Goal: Task Accomplishment & Management: Manage account settings

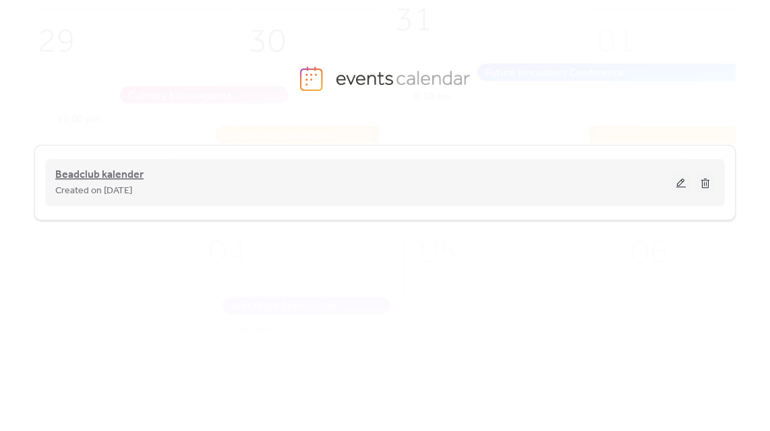
click at [131, 173] on span "Beadclub kalender" at bounding box center [99, 175] width 88 height 16
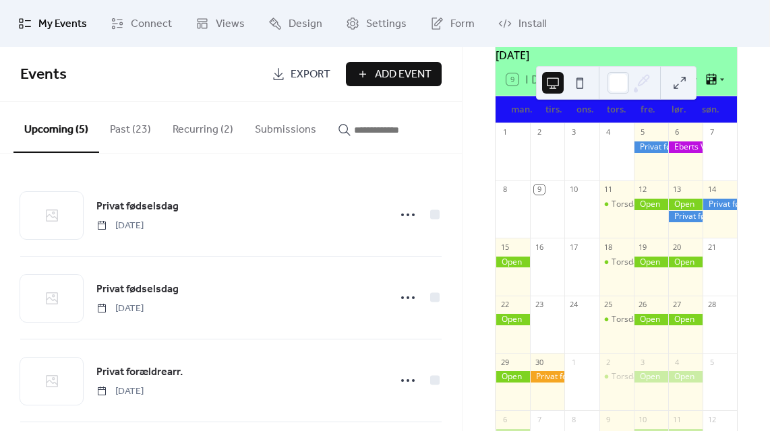
scroll to position [82, 0]
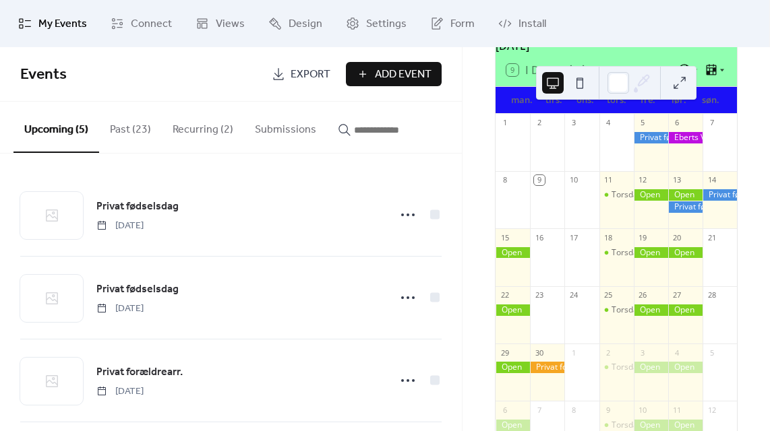
click at [679, 200] on div at bounding box center [685, 194] width 34 height 11
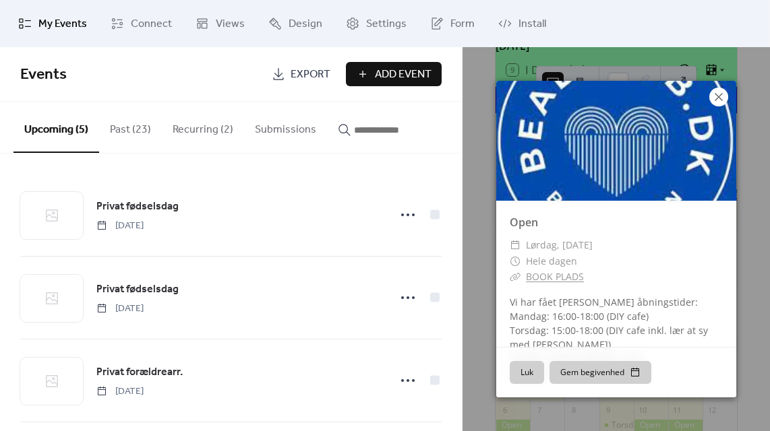
click at [718, 94] on icon at bounding box center [718, 97] width 16 height 16
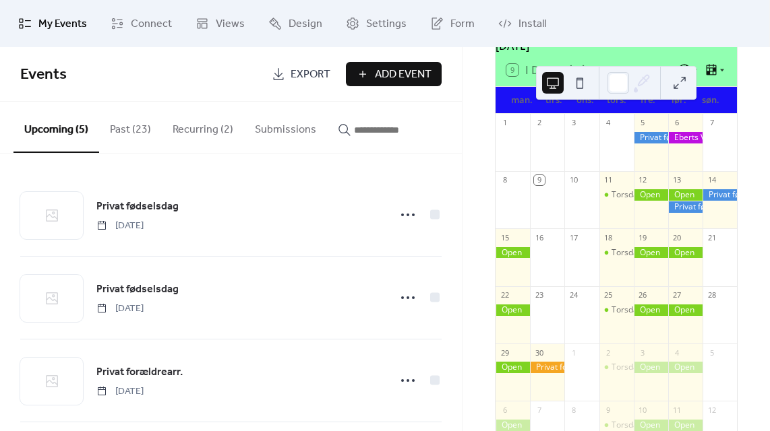
click at [189, 132] on button "Recurring (2)" at bounding box center [203, 127] width 82 height 50
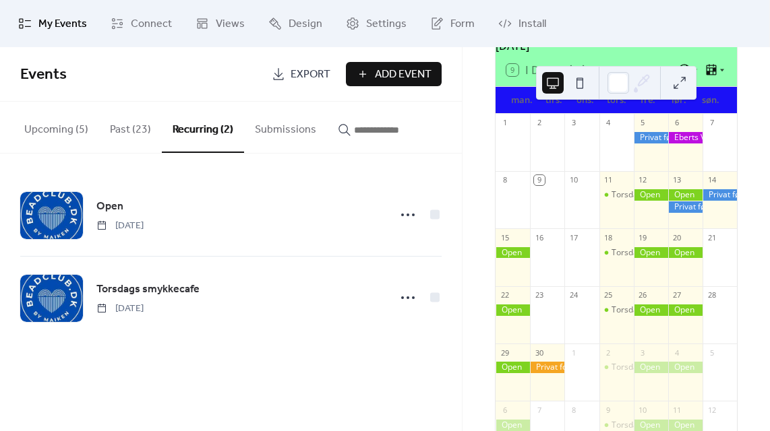
click at [53, 137] on button "Upcoming (5)" at bounding box center [56, 127] width 86 height 50
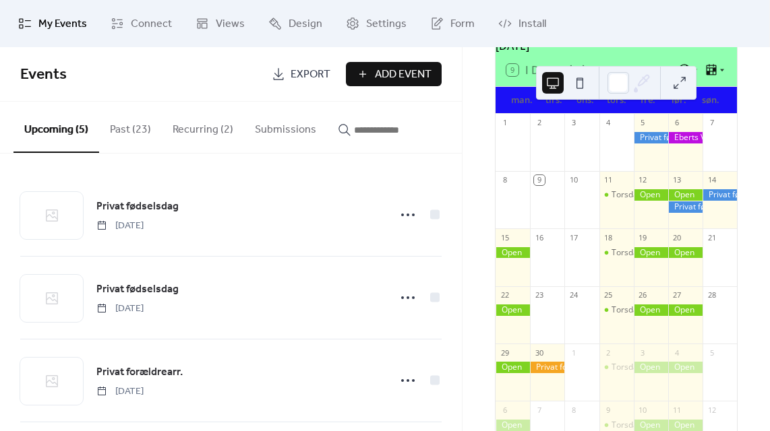
click at [202, 132] on button "Recurring (2)" at bounding box center [203, 127] width 82 height 50
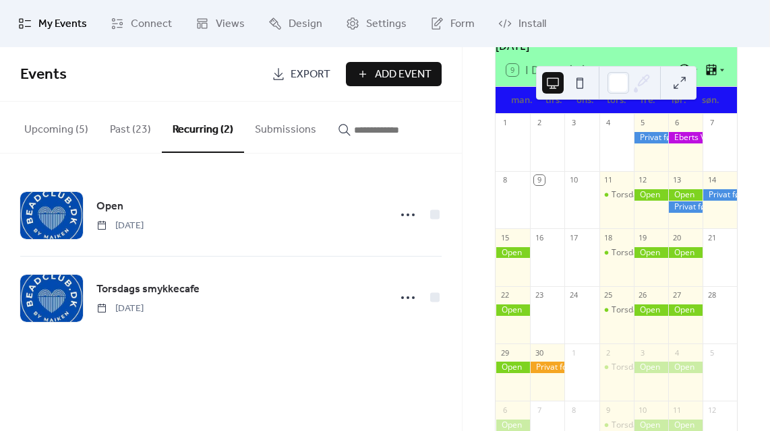
click at [67, 131] on button "Upcoming (5)" at bounding box center [56, 127] width 86 height 50
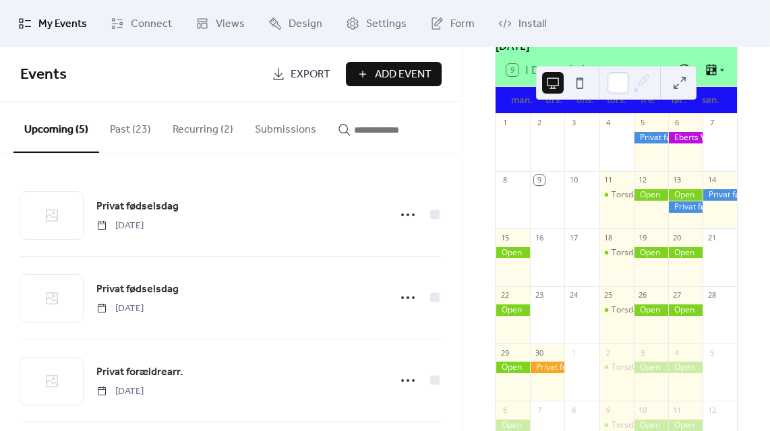
click at [210, 133] on button "Recurring (2)" at bounding box center [203, 127] width 82 height 50
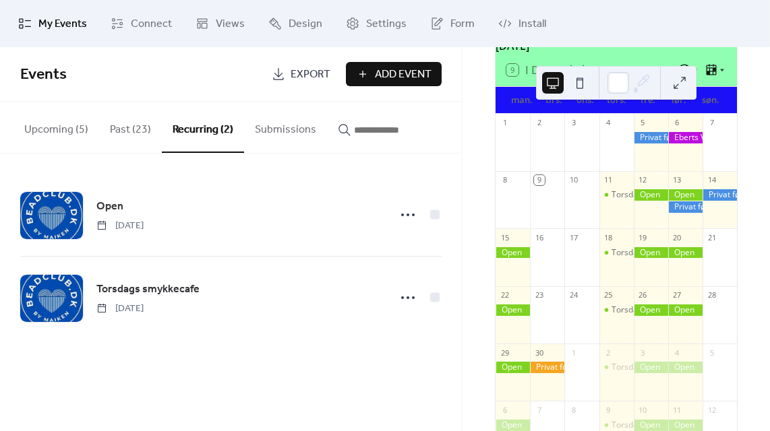
click at [132, 134] on button "Past (23)" at bounding box center [130, 127] width 63 height 50
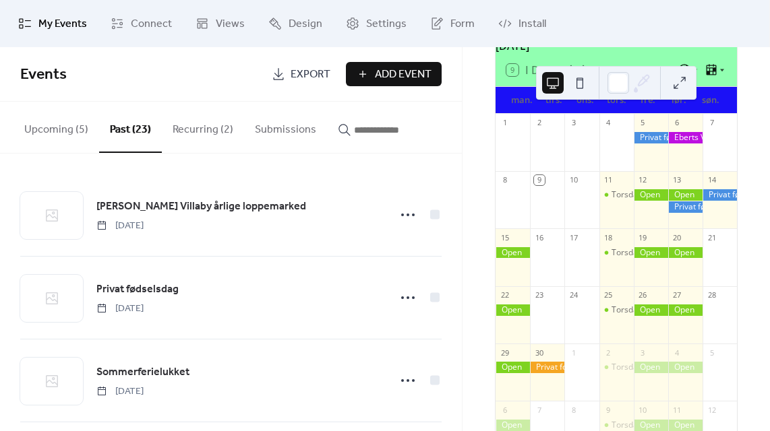
click at [189, 126] on button "Recurring (2)" at bounding box center [203, 127] width 82 height 50
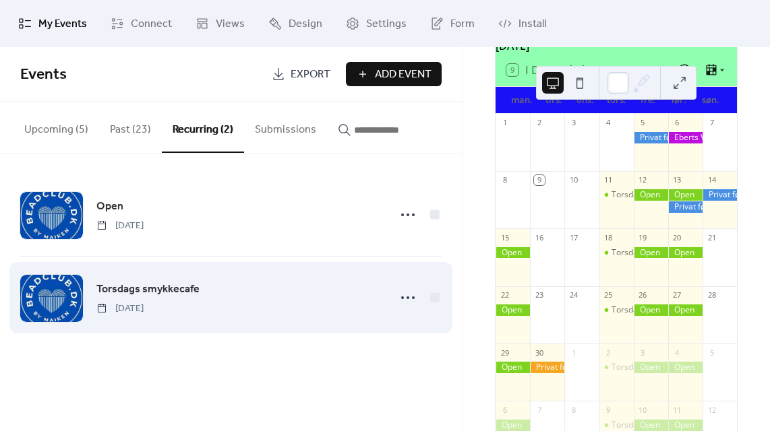
click at [260, 312] on div "Torsdags smykkecafe [DATE]" at bounding box center [238, 298] width 284 height 34
click at [135, 295] on span "Torsdags smykkecafe" at bounding box center [147, 290] width 103 height 16
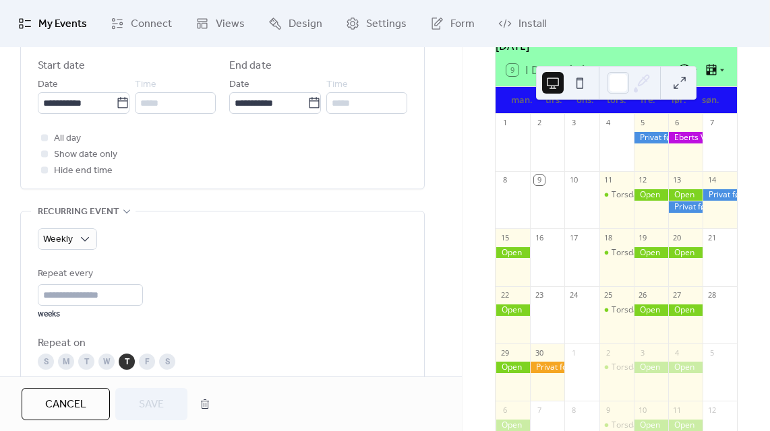
scroll to position [475, 0]
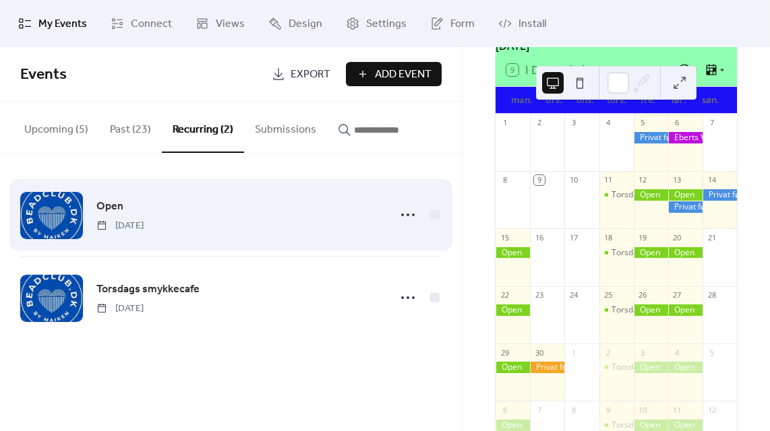
click at [144, 226] on span "[DATE]" at bounding box center [119, 226] width 47 height 14
click at [102, 208] on span "Open" at bounding box center [109, 207] width 27 height 16
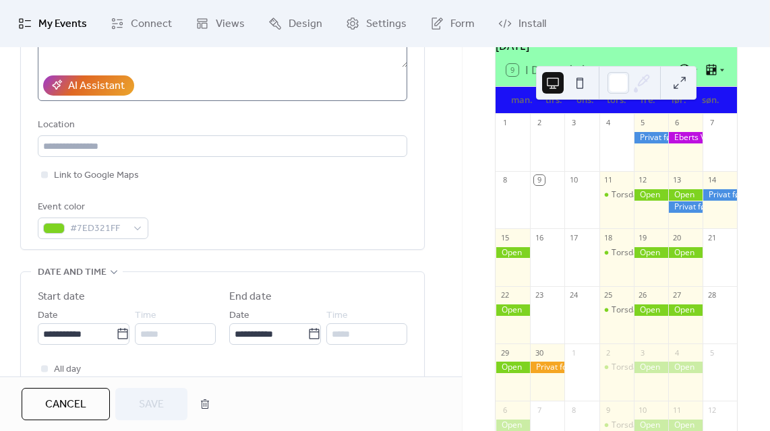
scroll to position [245, 0]
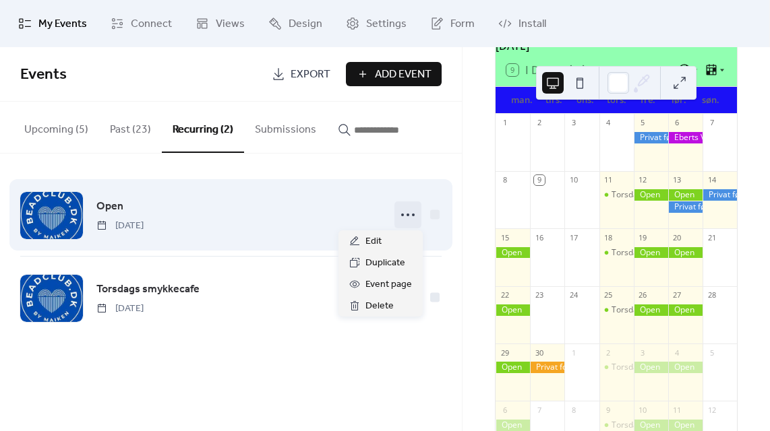
click at [403, 212] on icon at bounding box center [408, 215] width 22 height 22
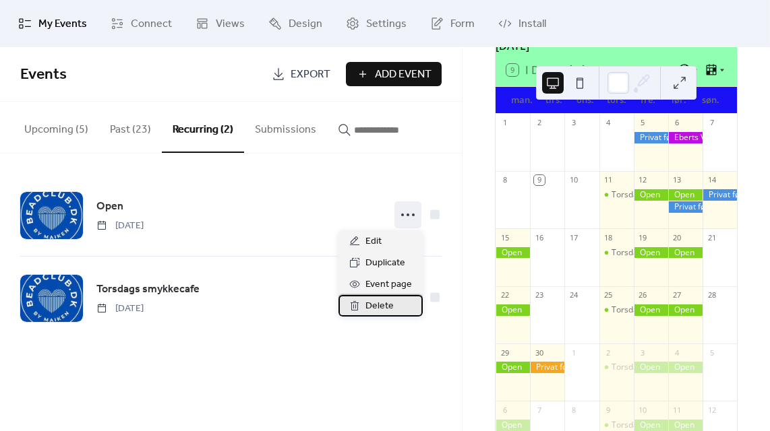
click at [378, 310] on span "Delete" at bounding box center [379, 307] width 28 height 16
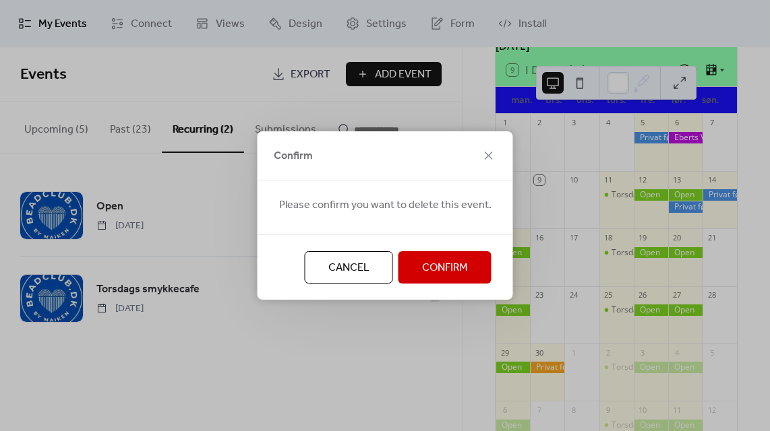
click at [422, 270] on span "Confirm" at bounding box center [445, 268] width 46 height 16
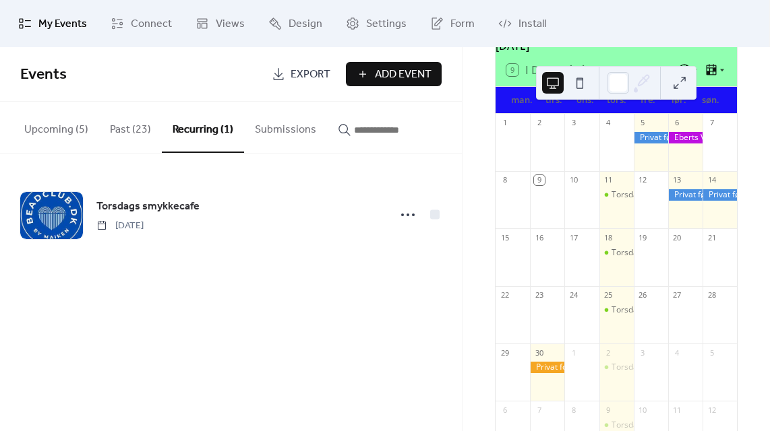
click at [400, 75] on span "Add Event" at bounding box center [403, 75] width 57 height 16
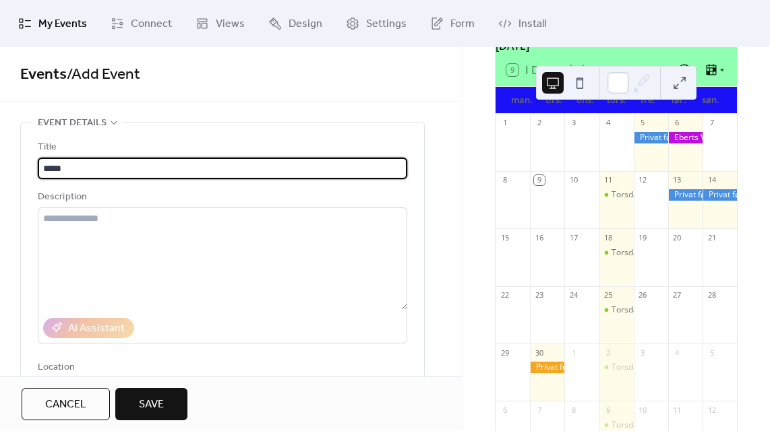
type input "*****"
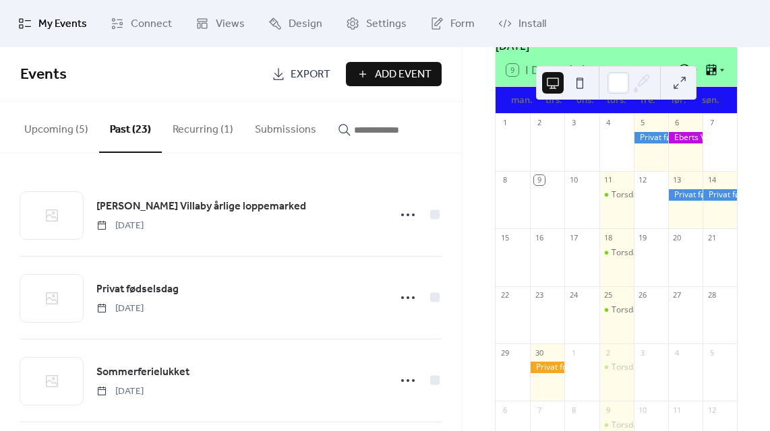
click at [195, 132] on button "Recurring (1)" at bounding box center [203, 127] width 82 height 50
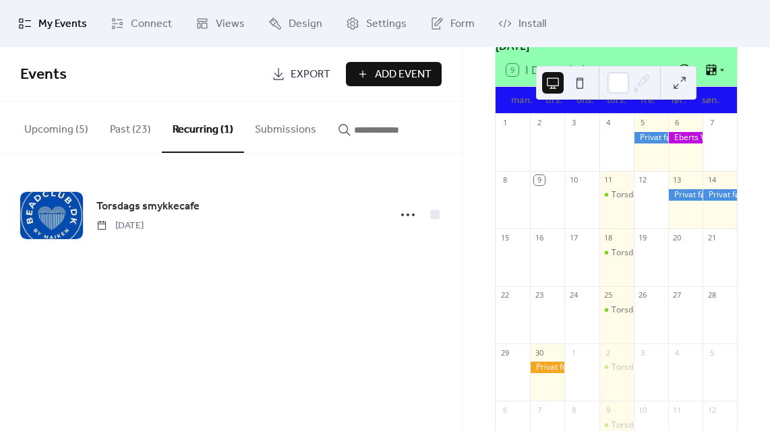
click at [419, 74] on span "Add Event" at bounding box center [403, 75] width 57 height 16
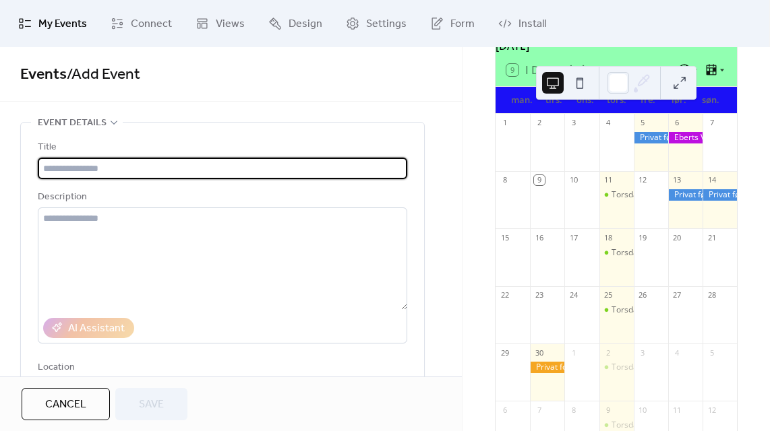
click at [179, 169] on input "text" at bounding box center [222, 169] width 369 height 22
type input "****"
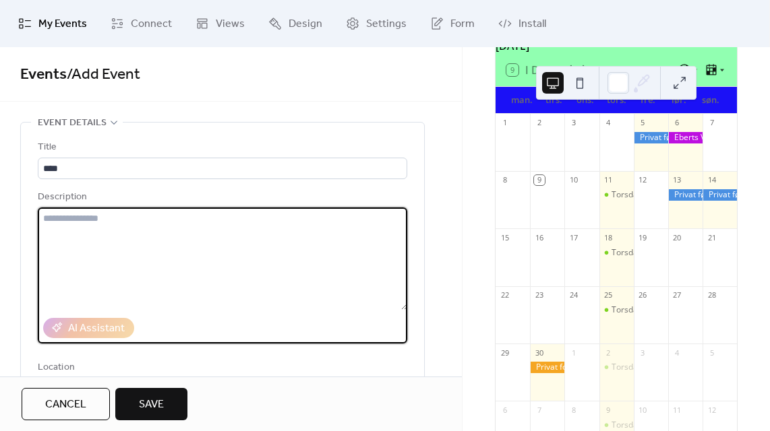
click at [129, 241] on textarea at bounding box center [222, 259] width 369 height 102
paste textarea "**********"
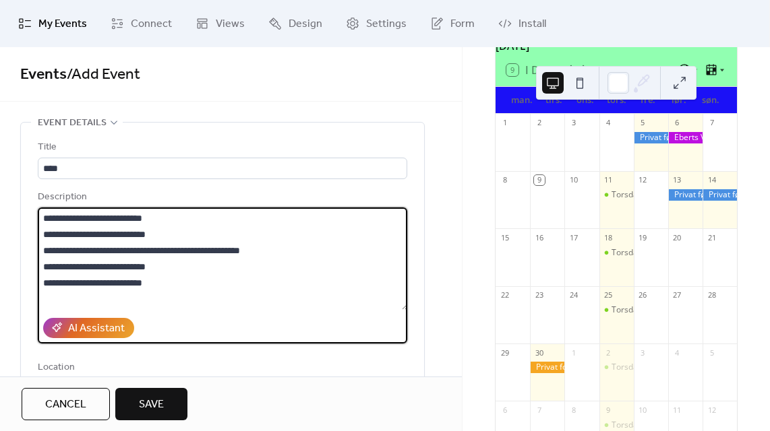
type textarea "**********"
click at [21, 268] on div "**********" at bounding box center [222, 307] width 403 height 369
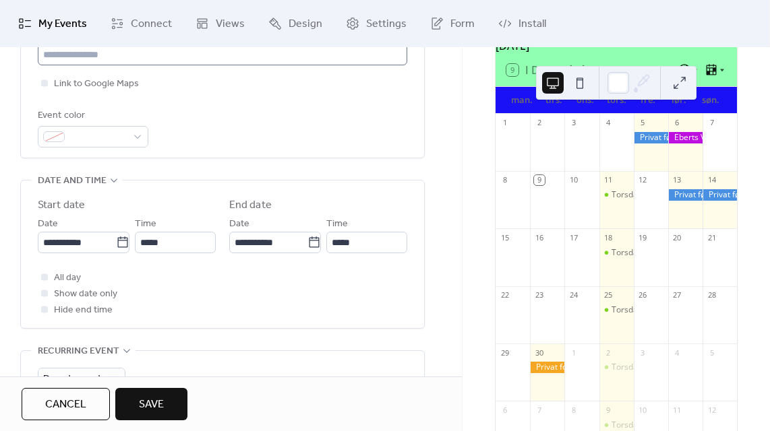
scroll to position [335, 0]
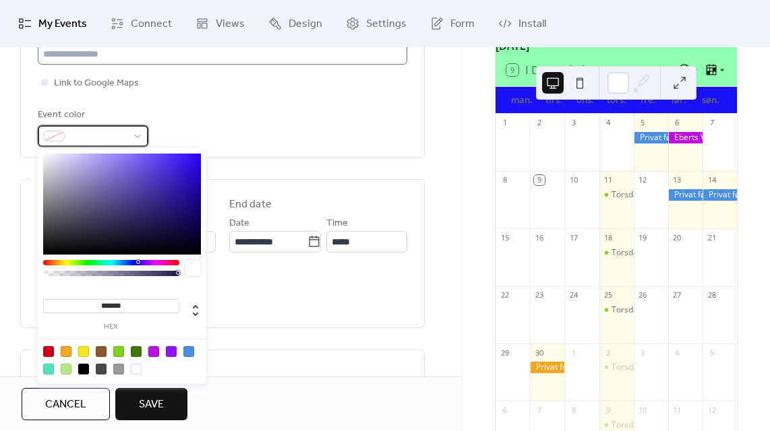
click at [62, 134] on div at bounding box center [54, 136] width 22 height 11
click at [120, 355] on div at bounding box center [118, 351] width 11 height 11
type input "*******"
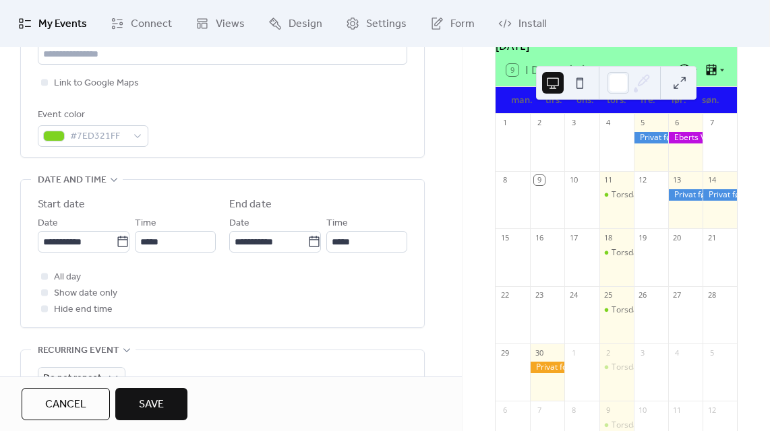
click at [222, 385] on div "Cancel Save" at bounding box center [231, 404] width 462 height 55
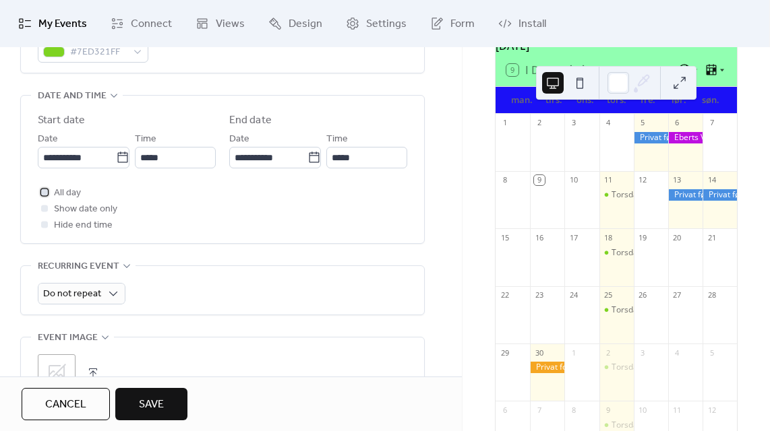
click at [47, 189] on div at bounding box center [44, 192] width 7 height 7
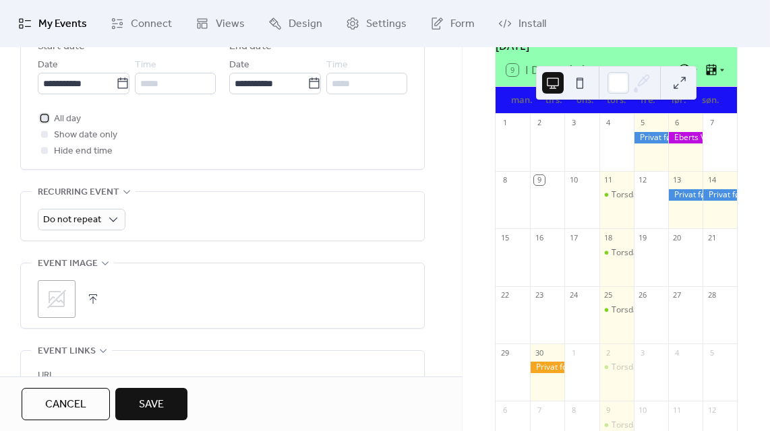
scroll to position [514, 0]
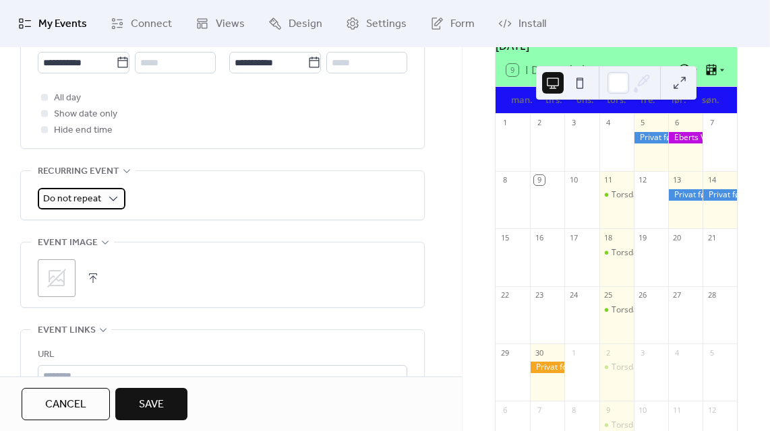
click at [92, 197] on span "Do not repeat" at bounding box center [72, 199] width 58 height 18
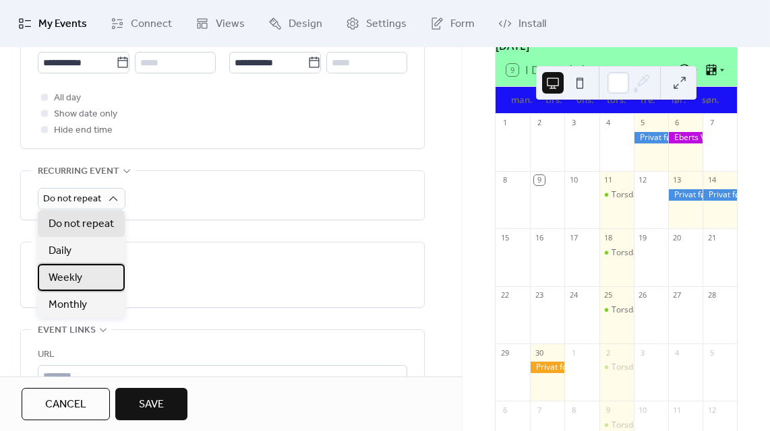
click at [86, 274] on div "Weekly" at bounding box center [81, 277] width 87 height 27
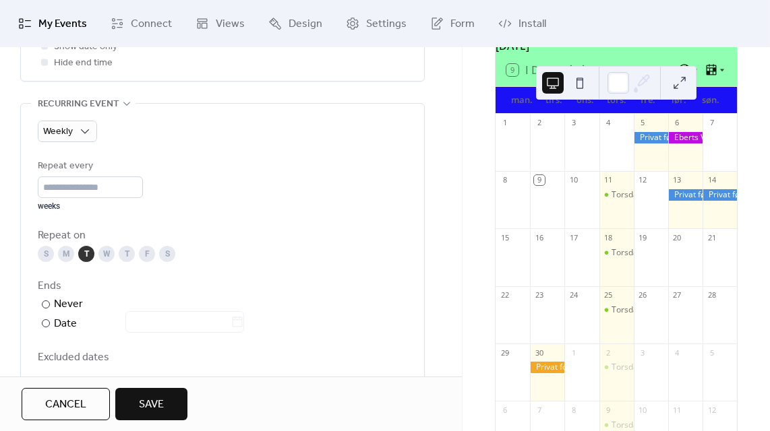
scroll to position [582, 0]
click at [44, 251] on div "S" at bounding box center [46, 253] width 16 height 16
click at [85, 255] on div "T" at bounding box center [86, 253] width 16 height 16
click at [43, 247] on div "S" at bounding box center [46, 253] width 16 height 16
click at [68, 247] on div "M" at bounding box center [66, 253] width 16 height 16
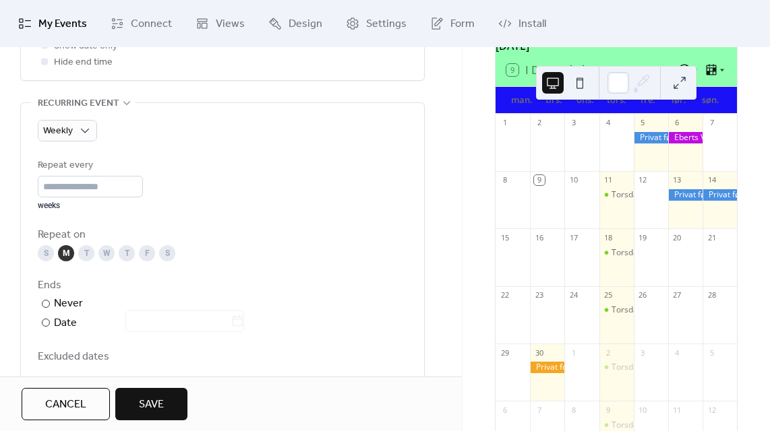
click at [146, 253] on div "F" at bounding box center [147, 253] width 16 height 16
click at [169, 252] on div "S" at bounding box center [167, 253] width 16 height 16
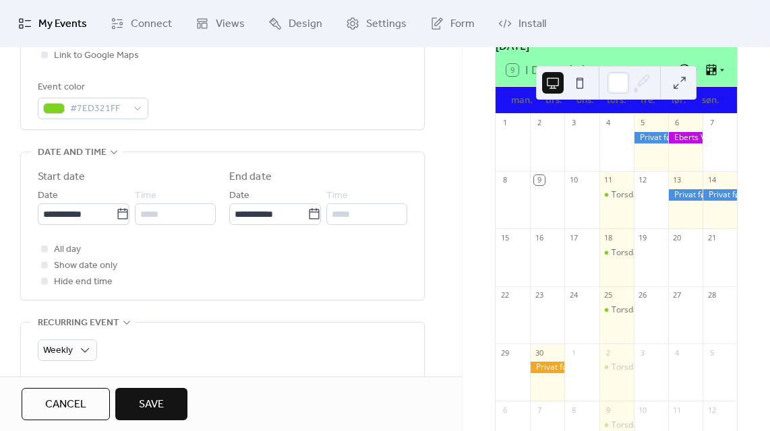
scroll to position [362, 0]
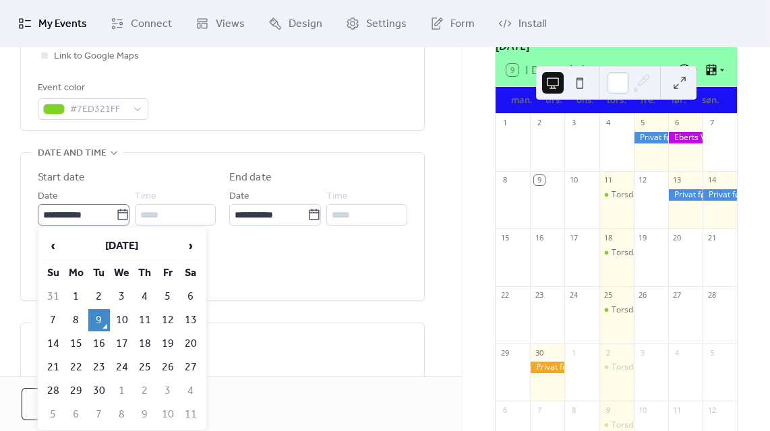
click at [116, 213] on icon at bounding box center [122, 214] width 13 height 13
click at [116, 213] on input "**********" at bounding box center [77, 215] width 78 height 22
click at [73, 338] on td "15" at bounding box center [76, 344] width 22 height 22
type input "**********"
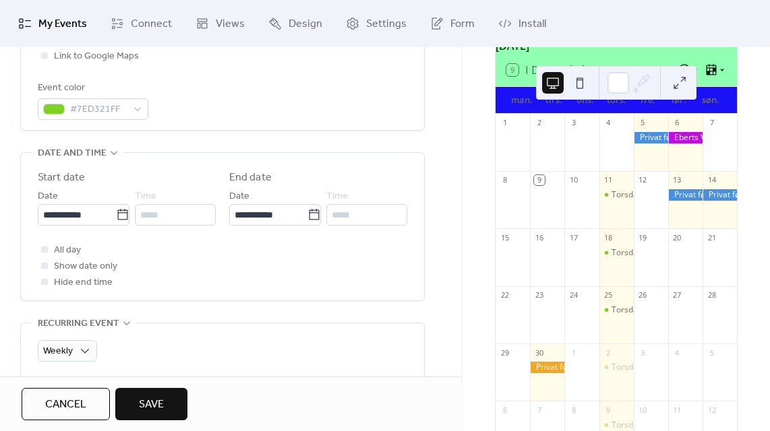
click at [306, 261] on div "All day Show date only Hide end time" at bounding box center [222, 266] width 369 height 49
click at [164, 403] on span "Save" at bounding box center [151, 405] width 25 height 16
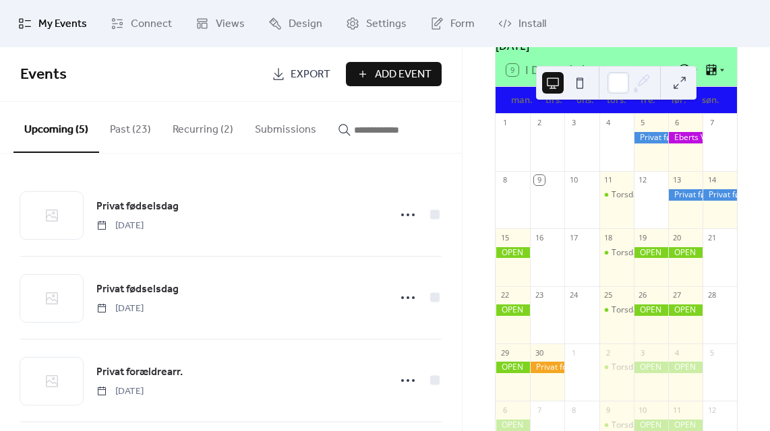
click at [207, 63] on span "Events" at bounding box center [140, 74] width 241 height 27
click at [166, 67] on span "Events" at bounding box center [140, 74] width 241 height 27
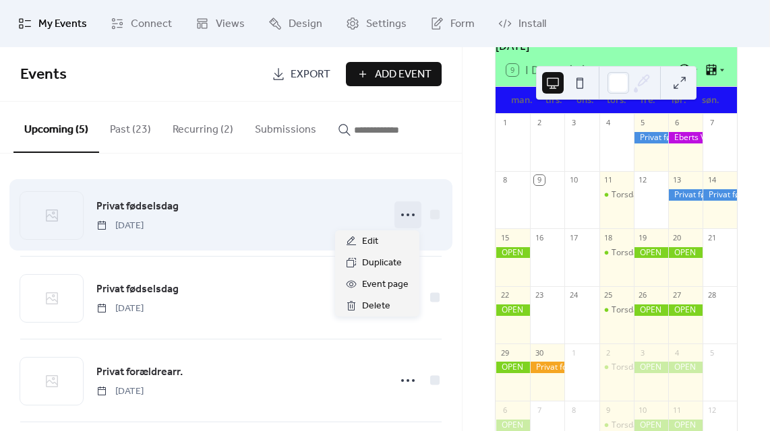
click at [406, 214] on icon at bounding box center [408, 215] width 22 height 22
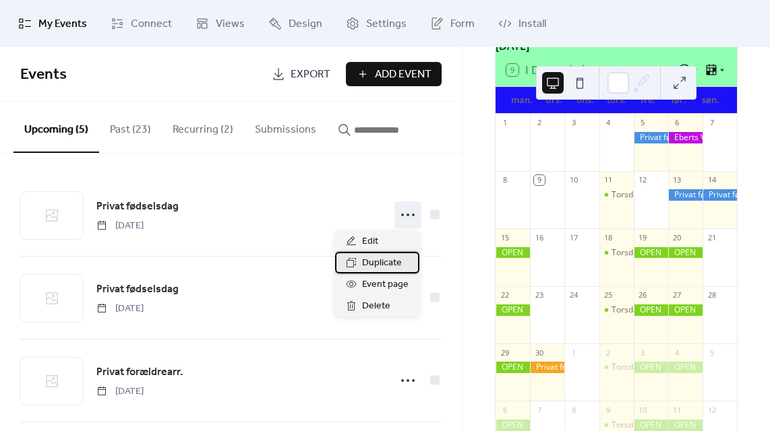
click at [374, 260] on span "Duplicate" at bounding box center [382, 263] width 40 height 16
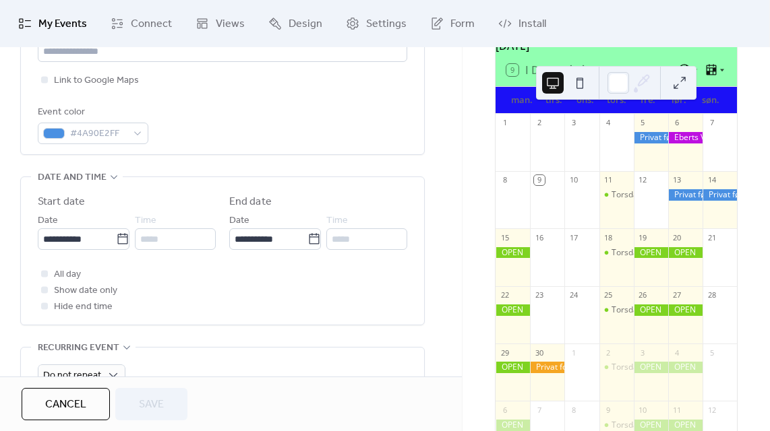
scroll to position [340, 0]
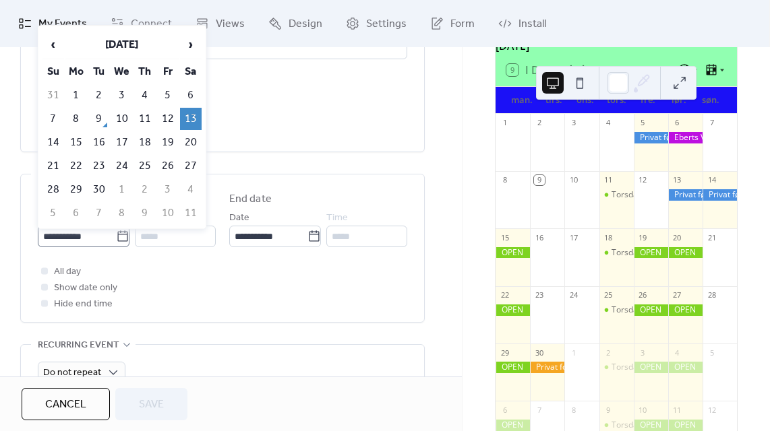
click at [117, 233] on icon at bounding box center [122, 236] width 10 height 11
click at [115, 233] on input "**********" at bounding box center [77, 237] width 78 height 22
click at [169, 115] on td "12" at bounding box center [168, 119] width 22 height 22
type input "**********"
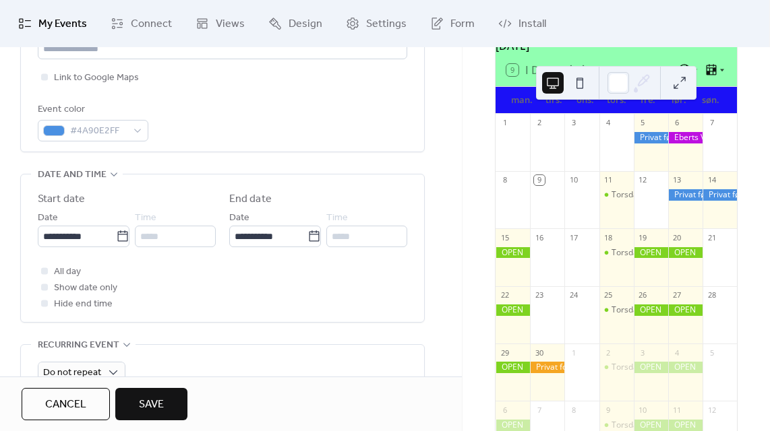
click at [148, 404] on span "Save" at bounding box center [151, 405] width 25 height 16
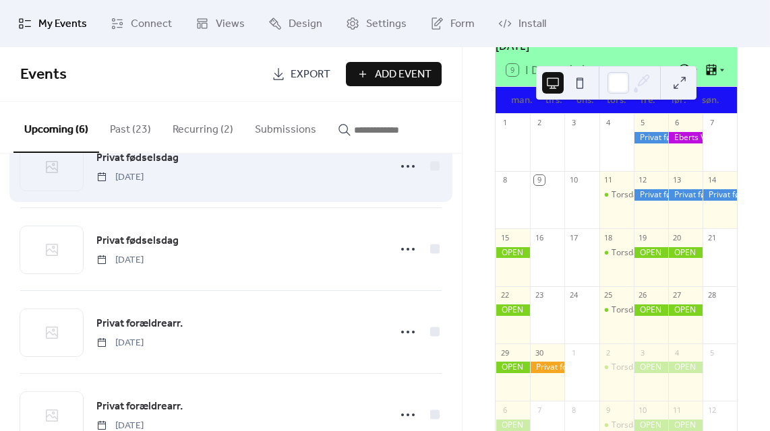
scroll to position [231, 0]
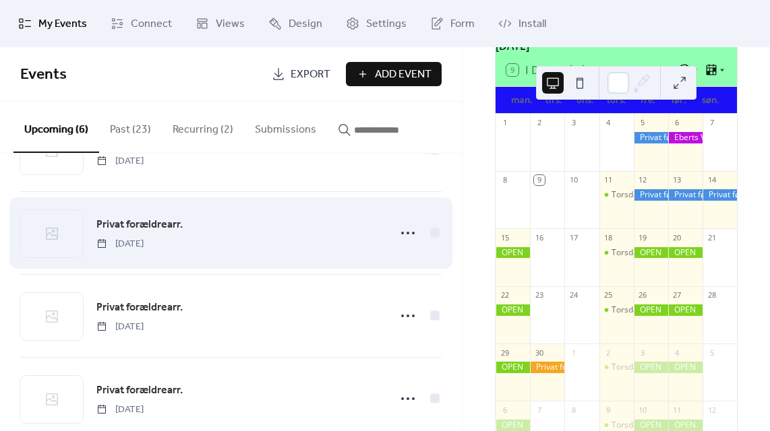
click at [144, 245] on span "[DATE]" at bounding box center [119, 244] width 47 height 14
click at [154, 226] on span "Privat forældrearr." at bounding box center [139, 225] width 86 height 16
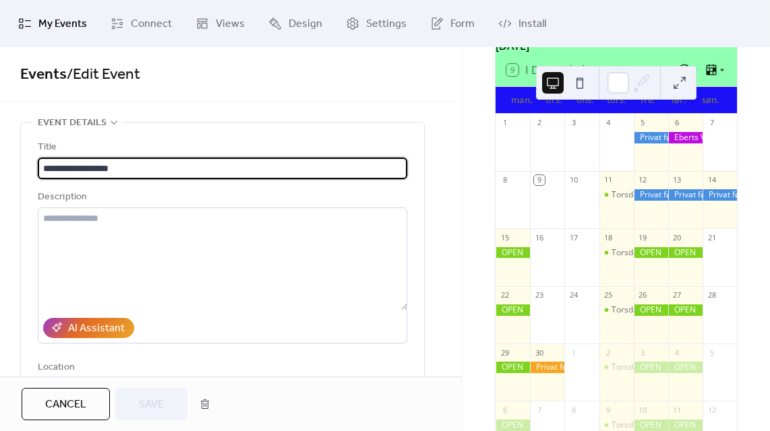
scroll to position [1, 0]
drag, startPoint x: 129, startPoint y: 169, endPoint x: -12, endPoint y: 169, distance: 140.9
click at [0, 169] on html "**********" at bounding box center [385, 215] width 770 height 431
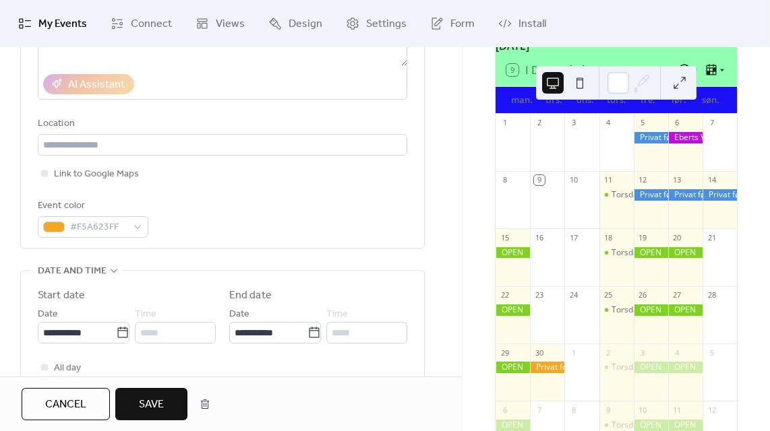
scroll to position [252, 0]
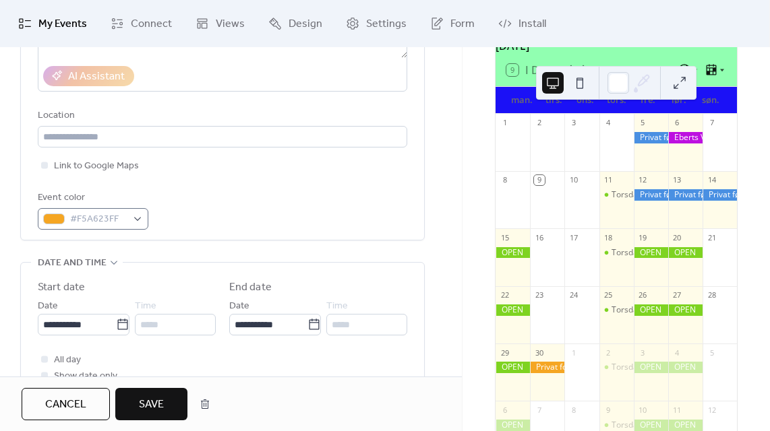
type input "**********"
click at [80, 212] on span "#F5A623FF" at bounding box center [98, 220] width 57 height 16
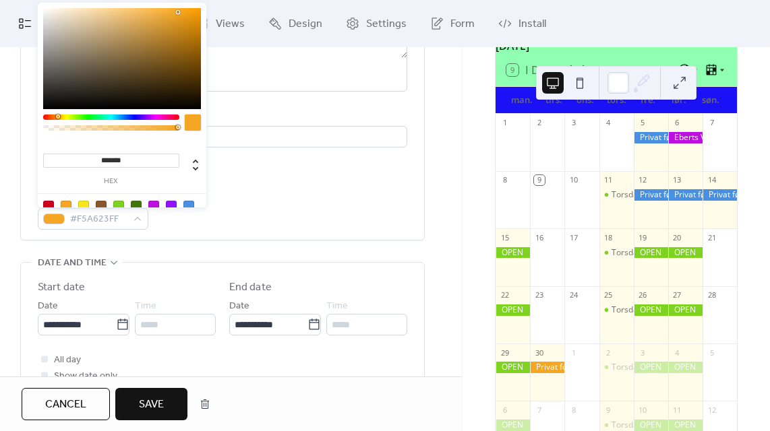
click at [190, 202] on div at bounding box center [188, 206] width 11 height 11
type input "*******"
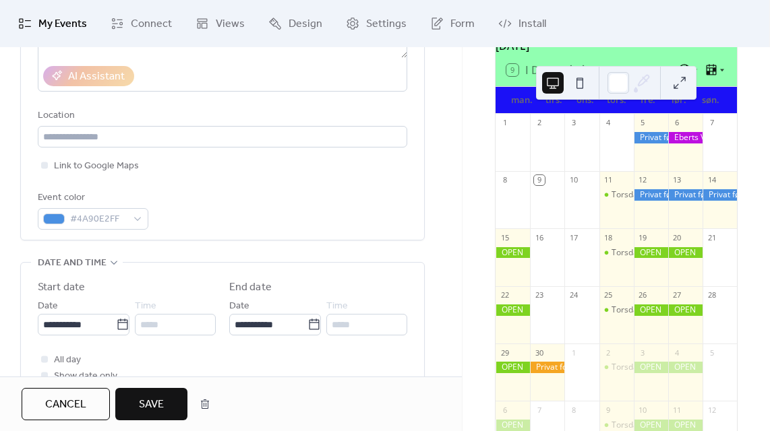
click at [144, 403] on span "Save" at bounding box center [151, 405] width 25 height 16
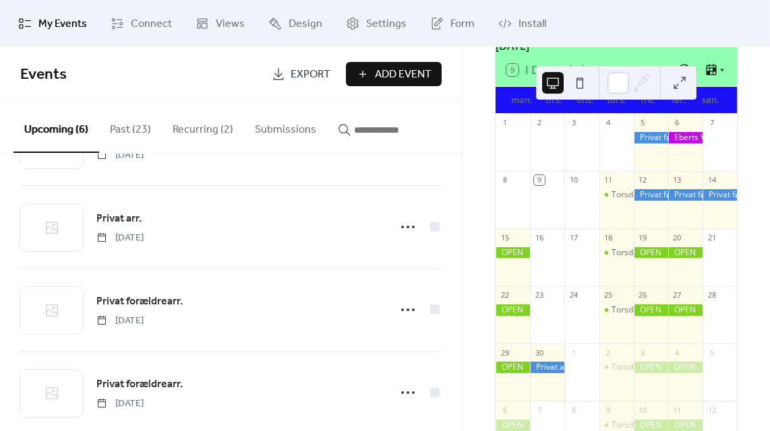
scroll to position [257, 0]
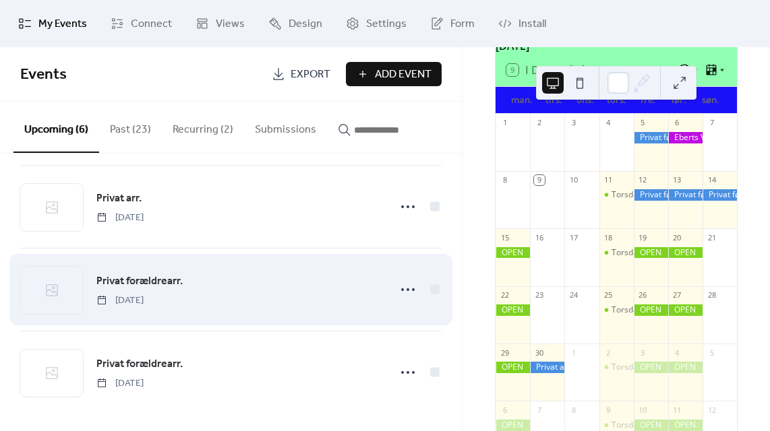
click at [140, 276] on span "Privat forældrearr." at bounding box center [139, 282] width 86 height 16
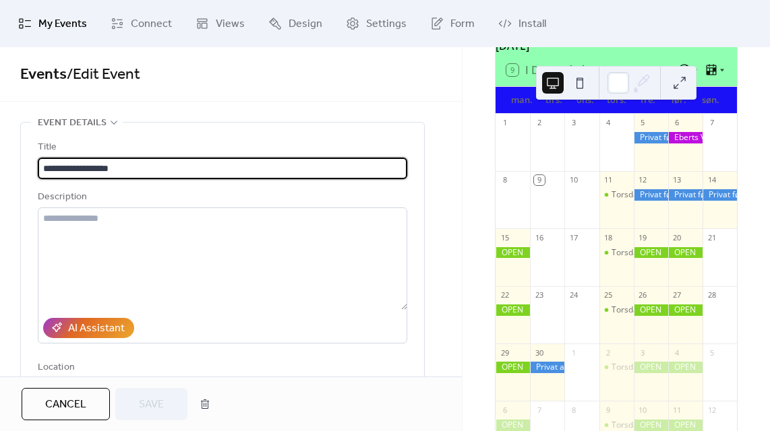
click at [85, 169] on input "**********" at bounding box center [222, 169] width 369 height 22
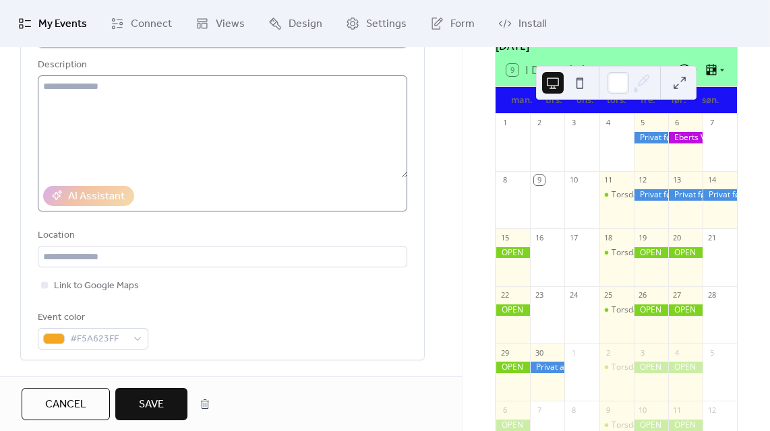
scroll to position [186, 0]
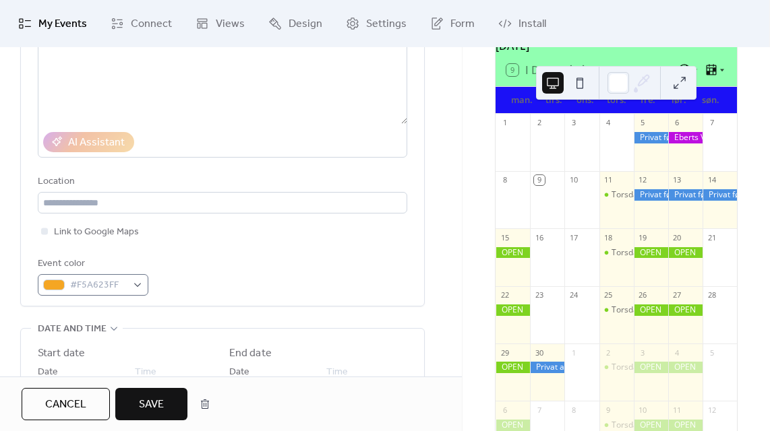
type input "**********"
click at [58, 281] on div at bounding box center [54, 285] width 22 height 11
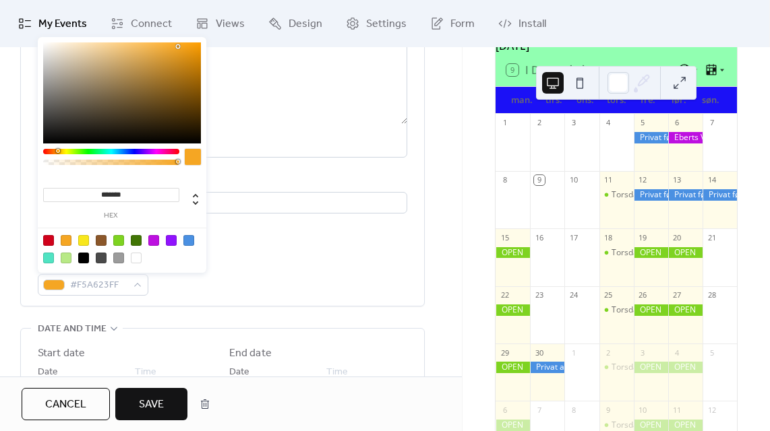
click at [191, 239] on div at bounding box center [188, 240] width 11 height 11
type input "*******"
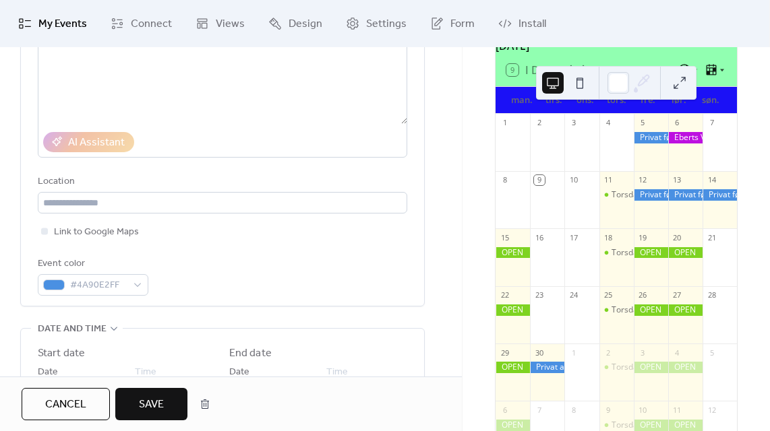
click at [157, 401] on span "Save" at bounding box center [151, 405] width 25 height 16
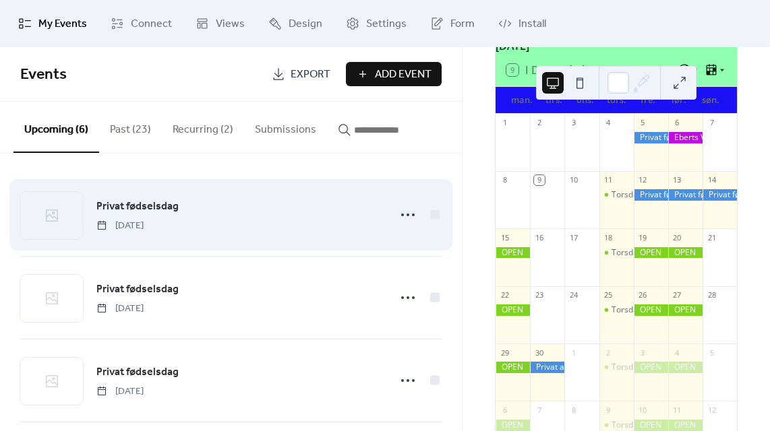
scroll to position [257, 0]
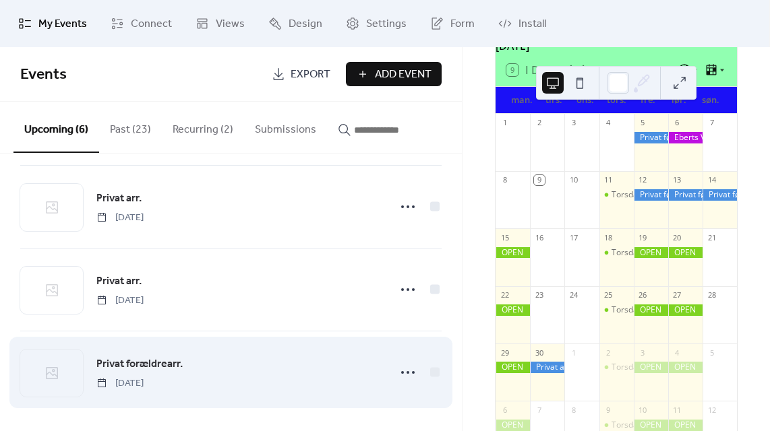
click at [136, 363] on span "Privat forældrearr." at bounding box center [139, 365] width 86 height 16
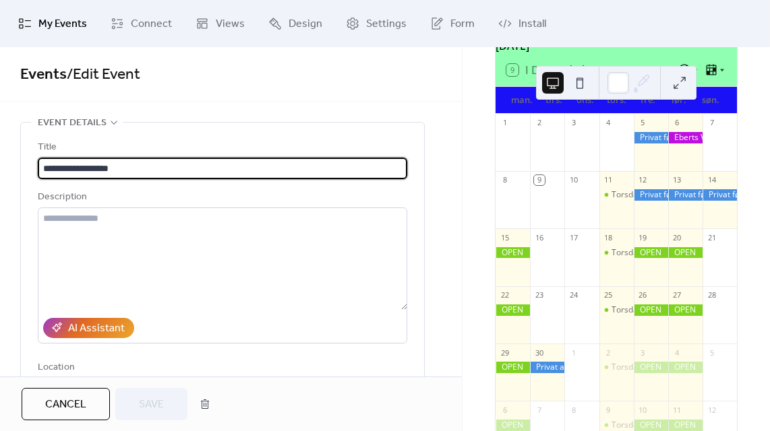
click at [85, 165] on input "**********" at bounding box center [222, 169] width 369 height 22
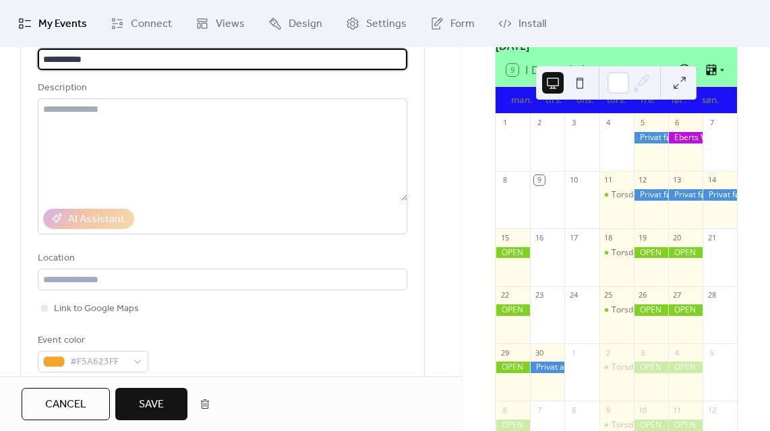
scroll to position [184, 0]
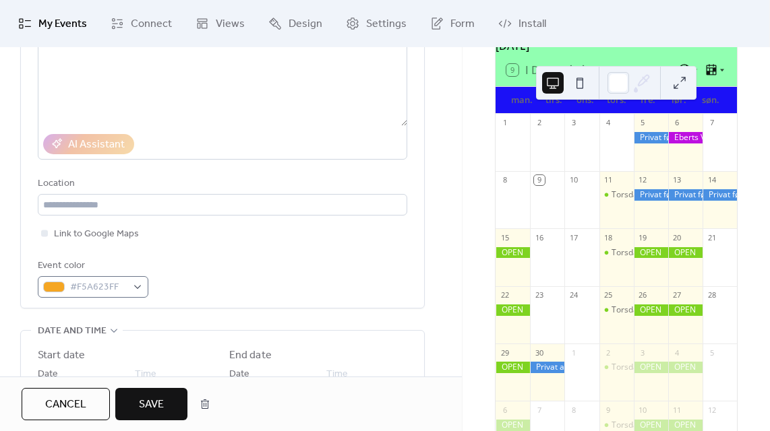
type input "**********"
click at [42, 281] on div "#F5A623FF" at bounding box center [93, 287] width 111 height 22
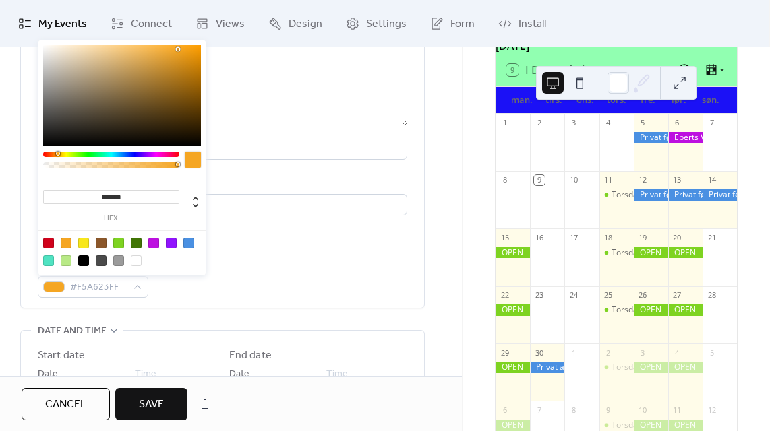
click at [186, 240] on div at bounding box center [188, 243] width 11 height 11
type input "*******"
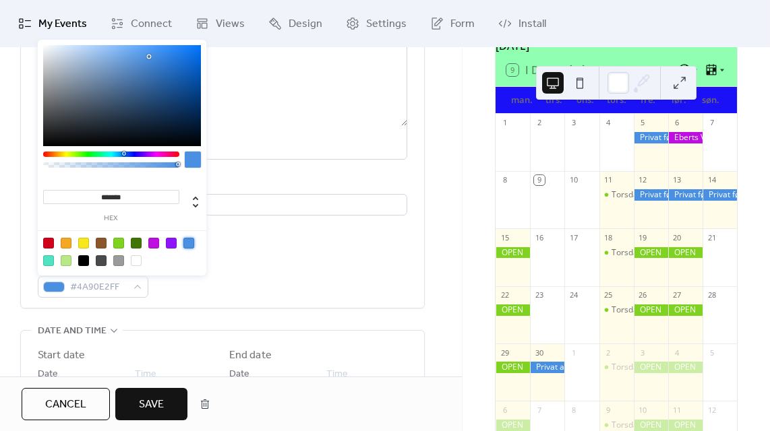
click at [169, 400] on button "Save" at bounding box center [151, 404] width 72 height 32
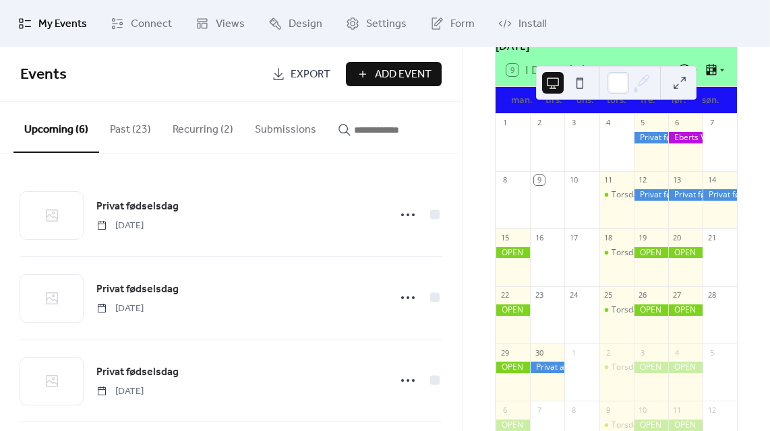
click at [207, 131] on button "Recurring (2)" at bounding box center [203, 127] width 82 height 50
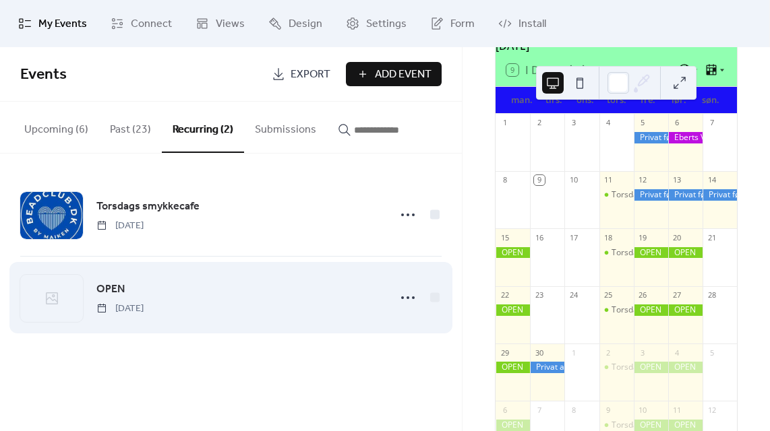
click at [115, 287] on span "OPEN" at bounding box center [110, 290] width 28 height 16
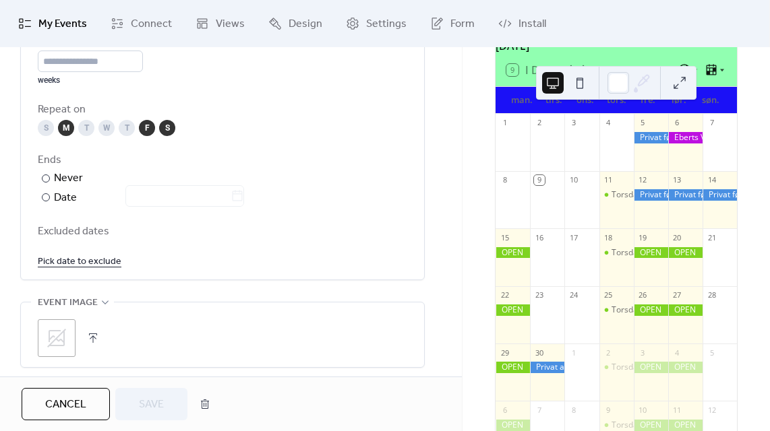
scroll to position [709, 0]
click at [82, 261] on link "Pick date to exclude" at bounding box center [80, 259] width 84 height 17
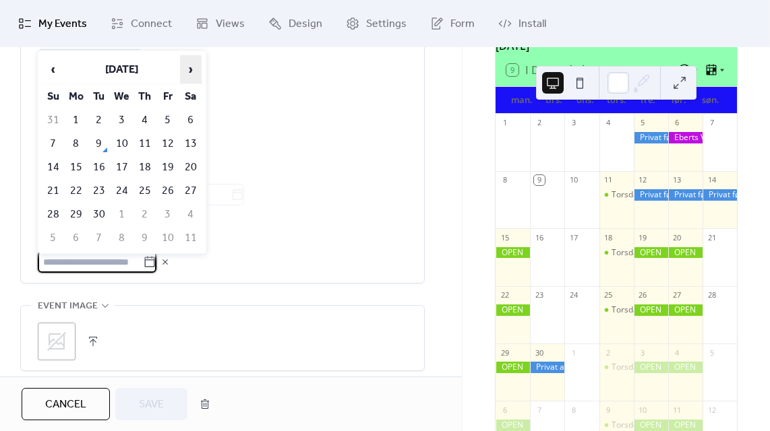
click at [191, 74] on span "›" at bounding box center [191, 69] width 20 height 27
click at [140, 189] on td "25" at bounding box center [145, 191] width 22 height 22
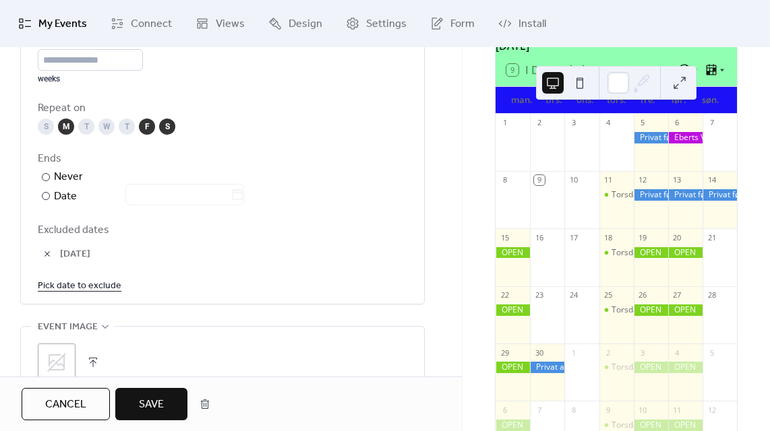
click at [86, 282] on link "Pick date to exclude" at bounding box center [80, 285] width 84 height 17
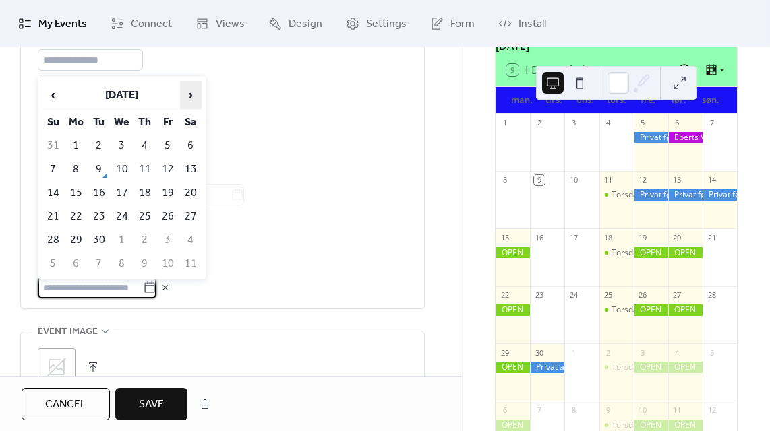
click at [195, 93] on span "›" at bounding box center [191, 95] width 20 height 27
click at [167, 210] on td "26" at bounding box center [168, 217] width 22 height 22
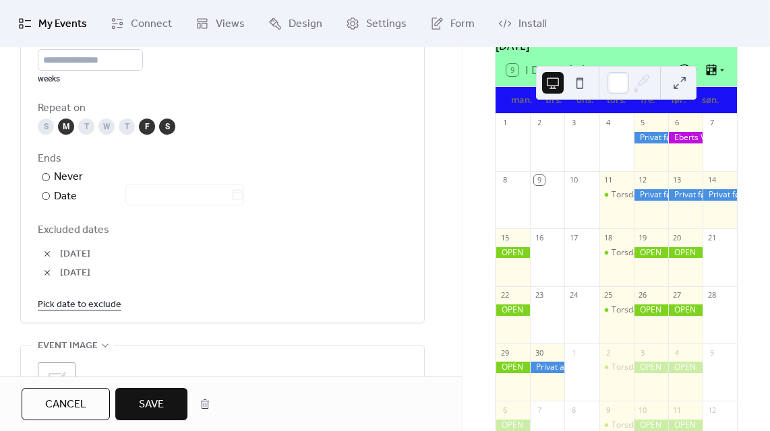
click at [136, 406] on button "Save" at bounding box center [151, 404] width 72 height 32
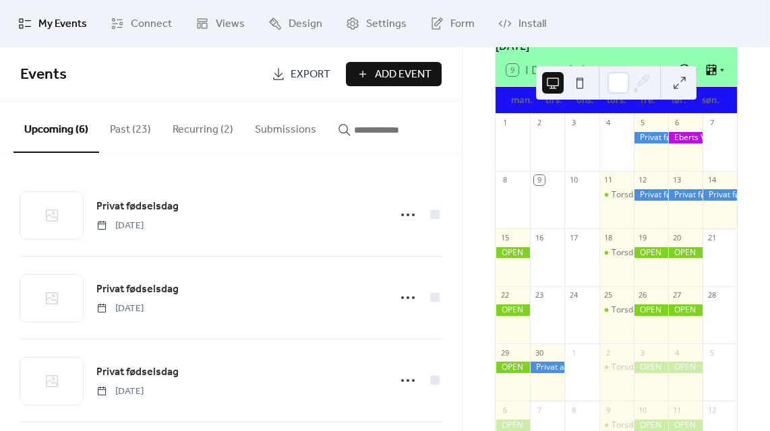
click at [735, 25] on ul "My Events Connect Views Design Settings Form Install" at bounding box center [384, 23] width 753 height 36
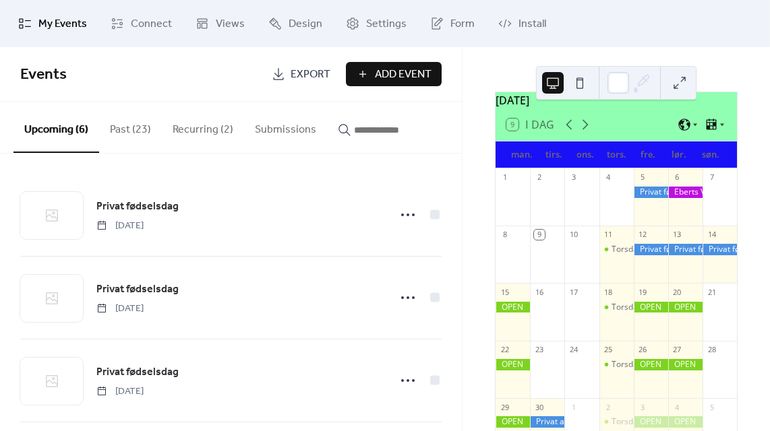
scroll to position [24, 0]
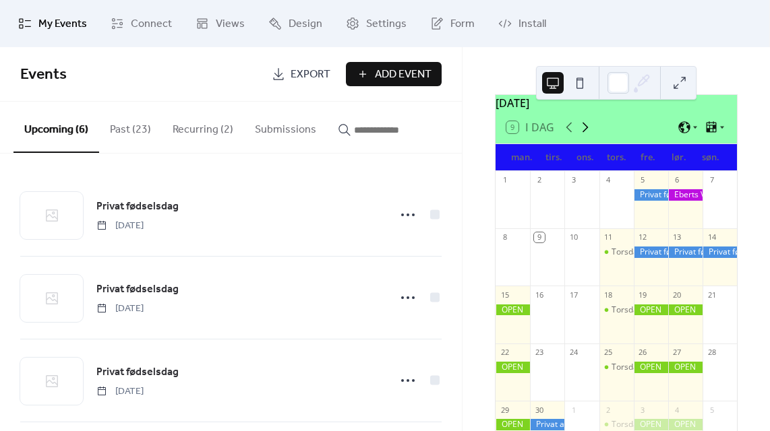
click at [588, 135] on icon at bounding box center [585, 127] width 16 height 16
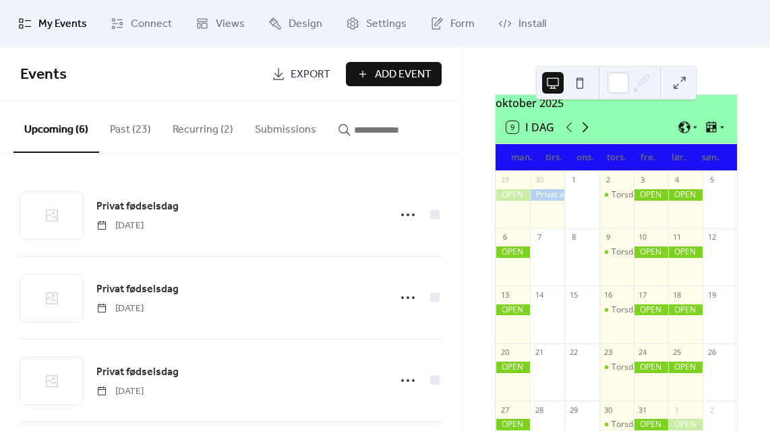
click at [588, 135] on icon at bounding box center [585, 127] width 16 height 16
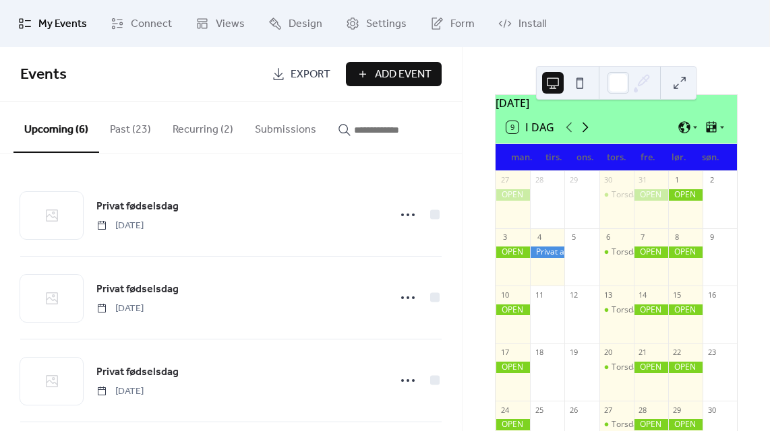
click at [588, 135] on icon at bounding box center [585, 127] width 16 height 16
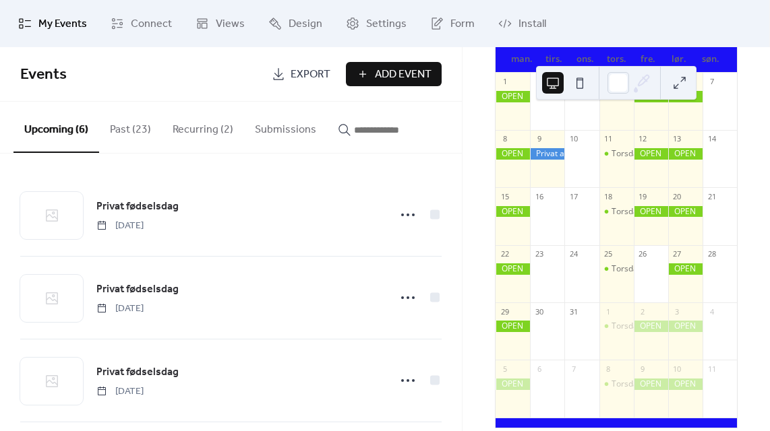
scroll to position [124, 0]
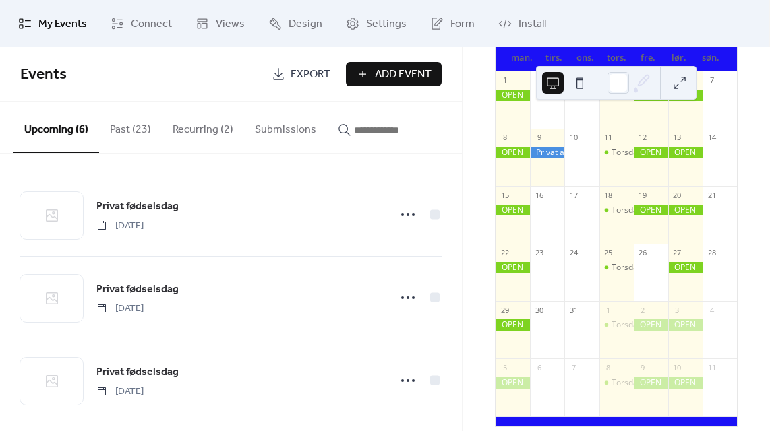
click at [188, 127] on button "Recurring (2)" at bounding box center [203, 127] width 82 height 50
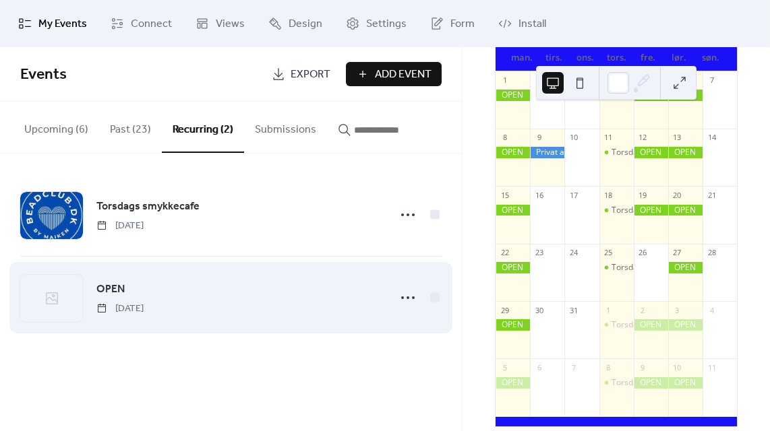
click at [115, 287] on span "OPEN" at bounding box center [110, 290] width 28 height 16
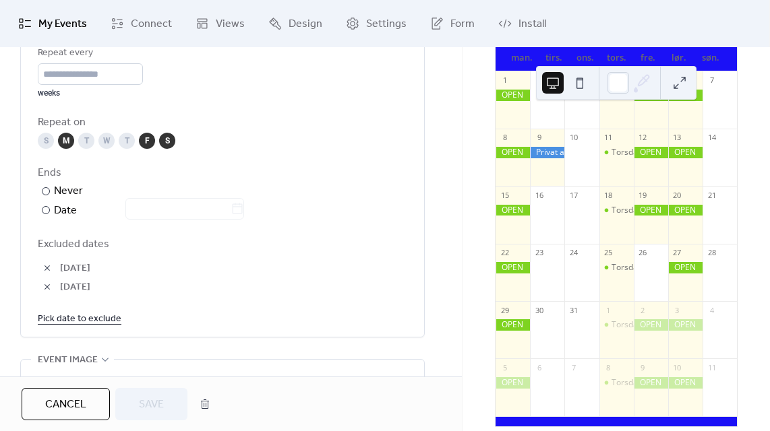
scroll to position [731, 0]
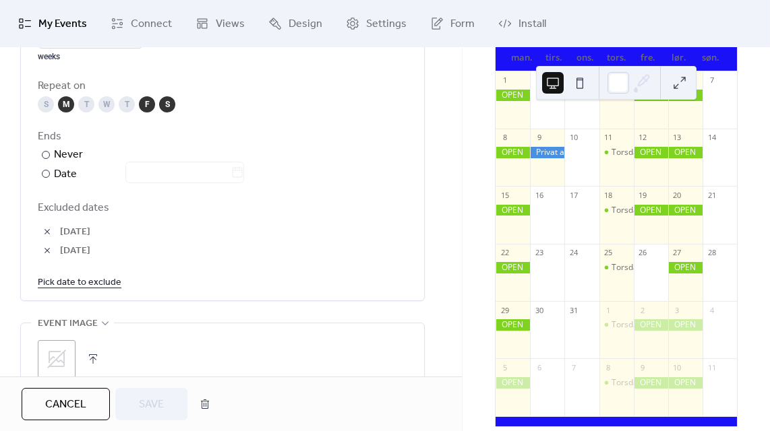
click at [92, 278] on link "Pick date to exclude" at bounding box center [80, 282] width 84 height 17
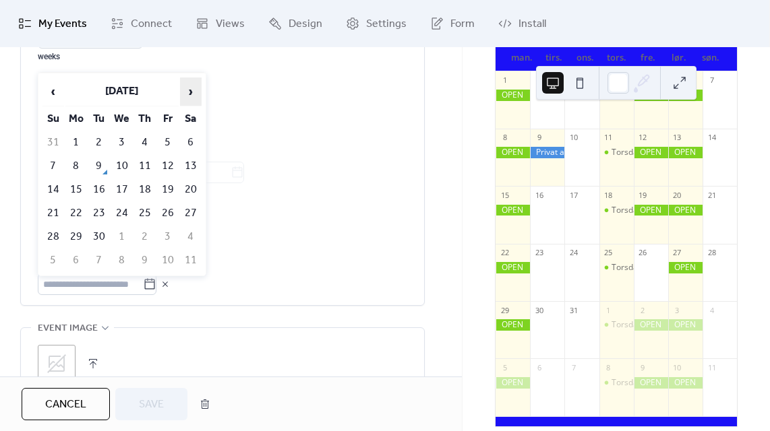
click at [189, 86] on span "›" at bounding box center [191, 91] width 20 height 27
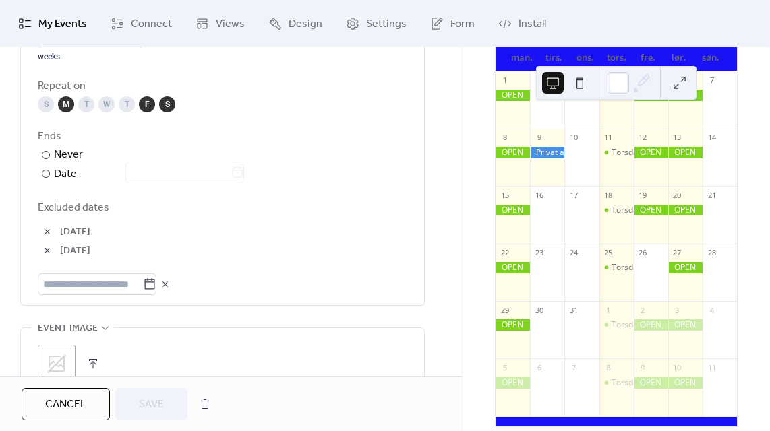
click at [443, 263] on div "**********" at bounding box center [231, 34] width 462 height 1286
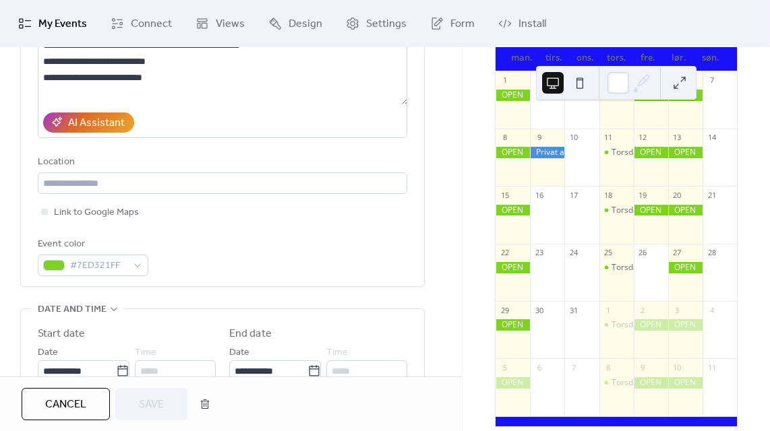
scroll to position [0, 0]
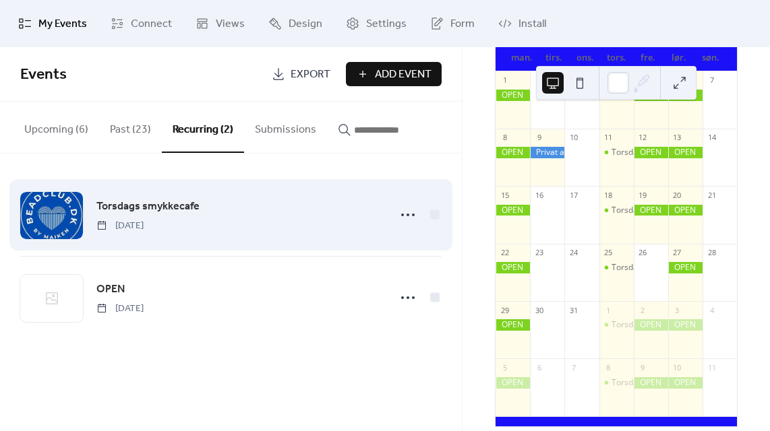
click at [146, 207] on span "Torsdags smykkecafe" at bounding box center [147, 207] width 103 height 16
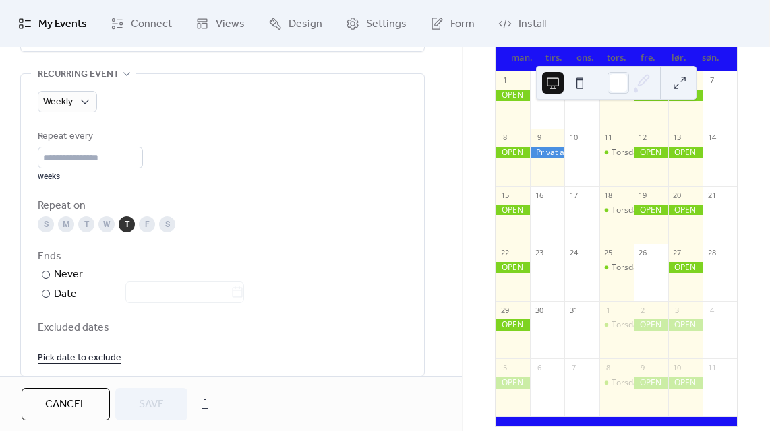
scroll to position [677, 0]
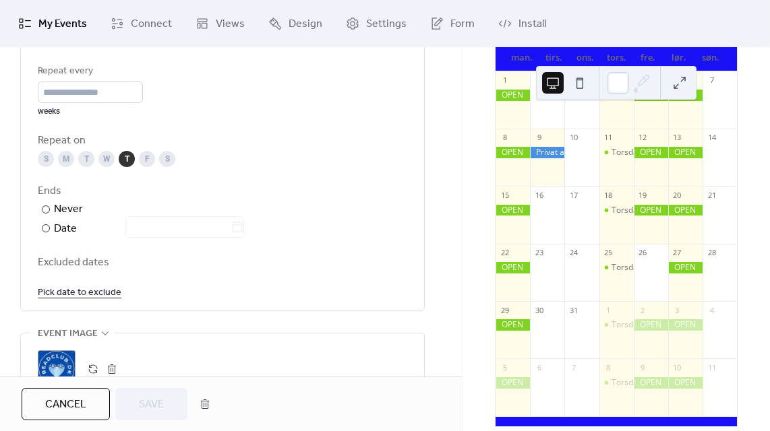
click at [101, 292] on link "Pick date to exclude" at bounding box center [80, 292] width 84 height 17
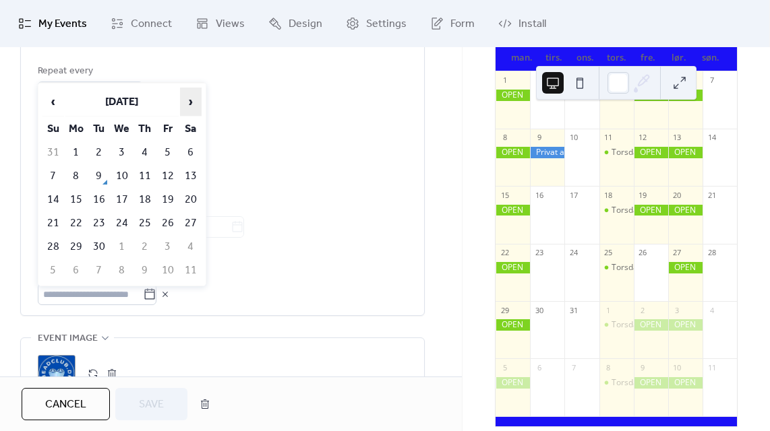
click at [195, 102] on span "›" at bounding box center [191, 101] width 20 height 27
click at [144, 218] on td "25" at bounding box center [145, 223] width 22 height 22
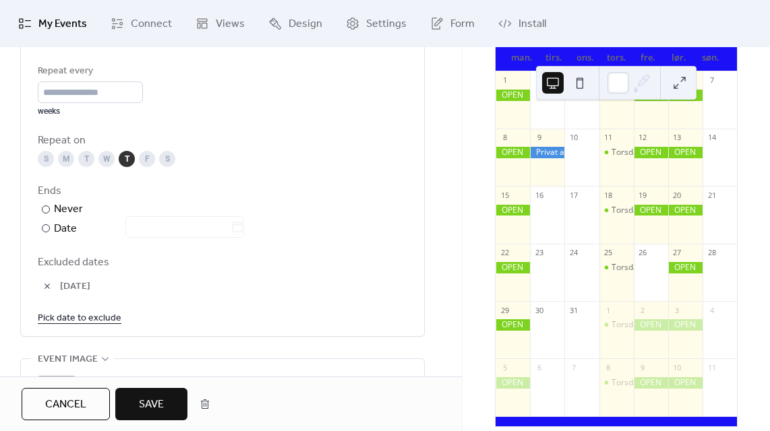
click at [92, 320] on link "Pick date to exclude" at bounding box center [80, 317] width 84 height 17
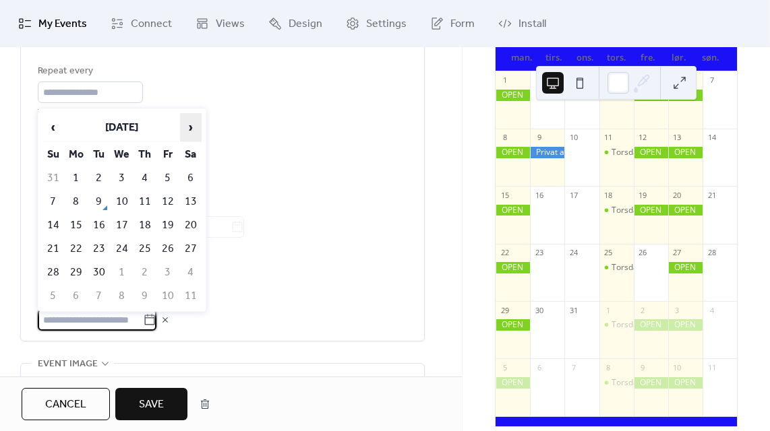
click at [188, 135] on span "›" at bounding box center [191, 127] width 20 height 27
click at [143, 175] on td "1" at bounding box center [145, 178] width 22 height 22
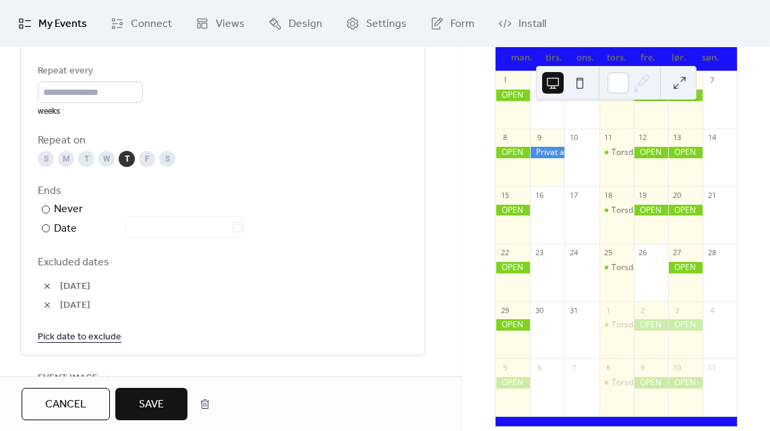
click at [157, 406] on span "Save" at bounding box center [151, 405] width 25 height 16
